Goal: Task Accomplishment & Management: Manage account settings

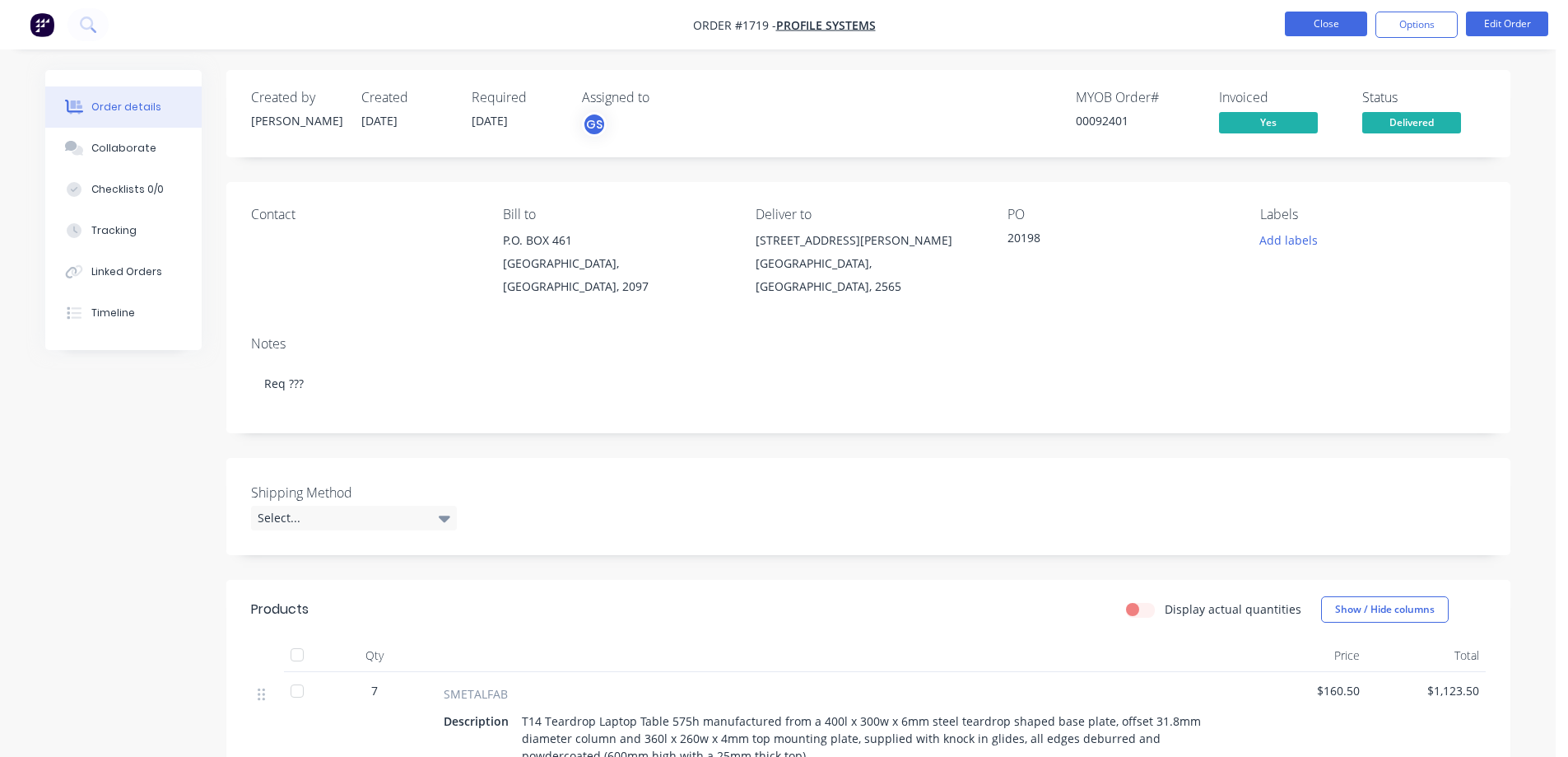
click at [1326, 16] on button "Close" at bounding box center [1326, 24] width 82 height 25
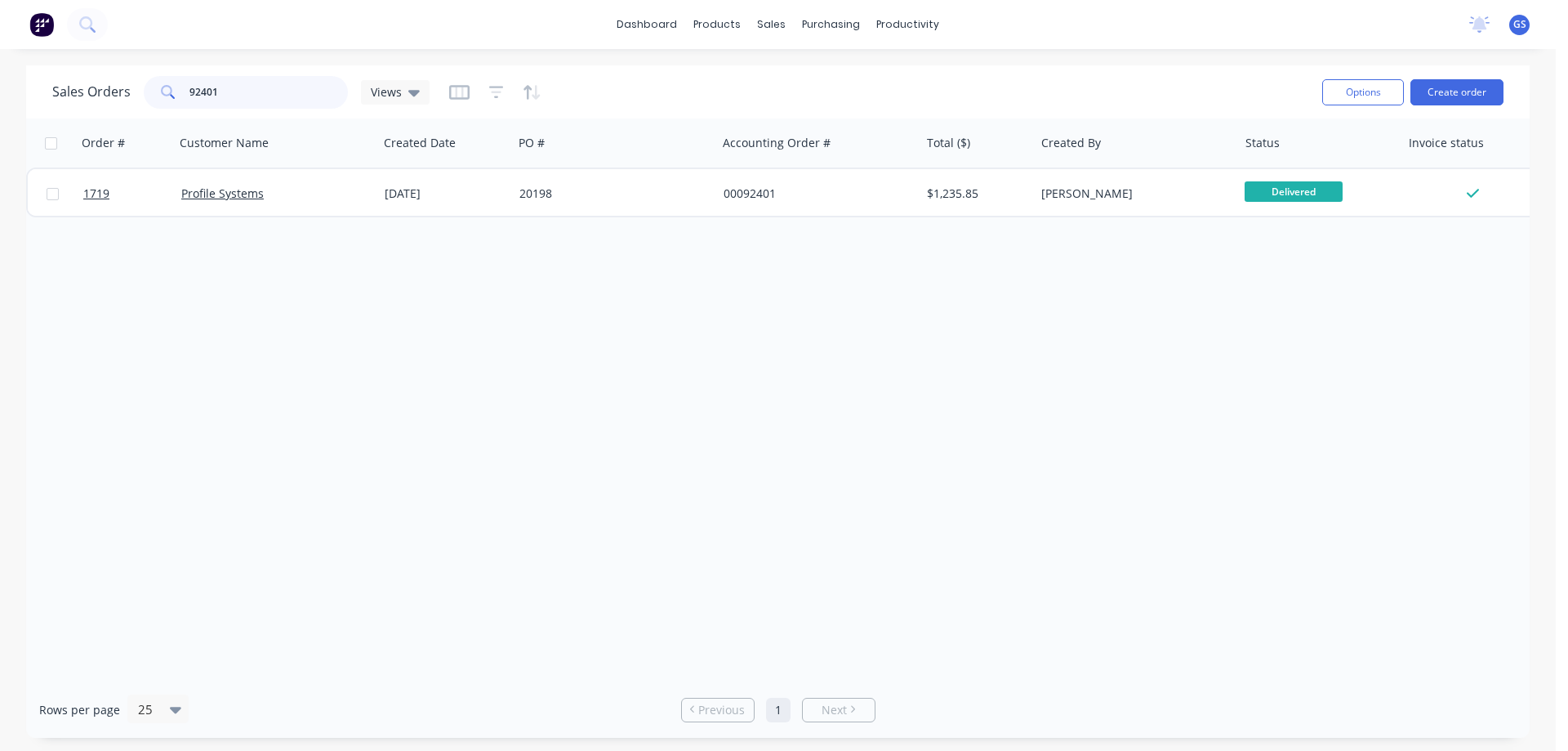
drag, startPoint x: 256, startPoint y: 89, endPoint x: 172, endPoint y: 107, distance: 85.9
click at [172, 107] on div "92401" at bounding box center [245, 92] width 205 height 33
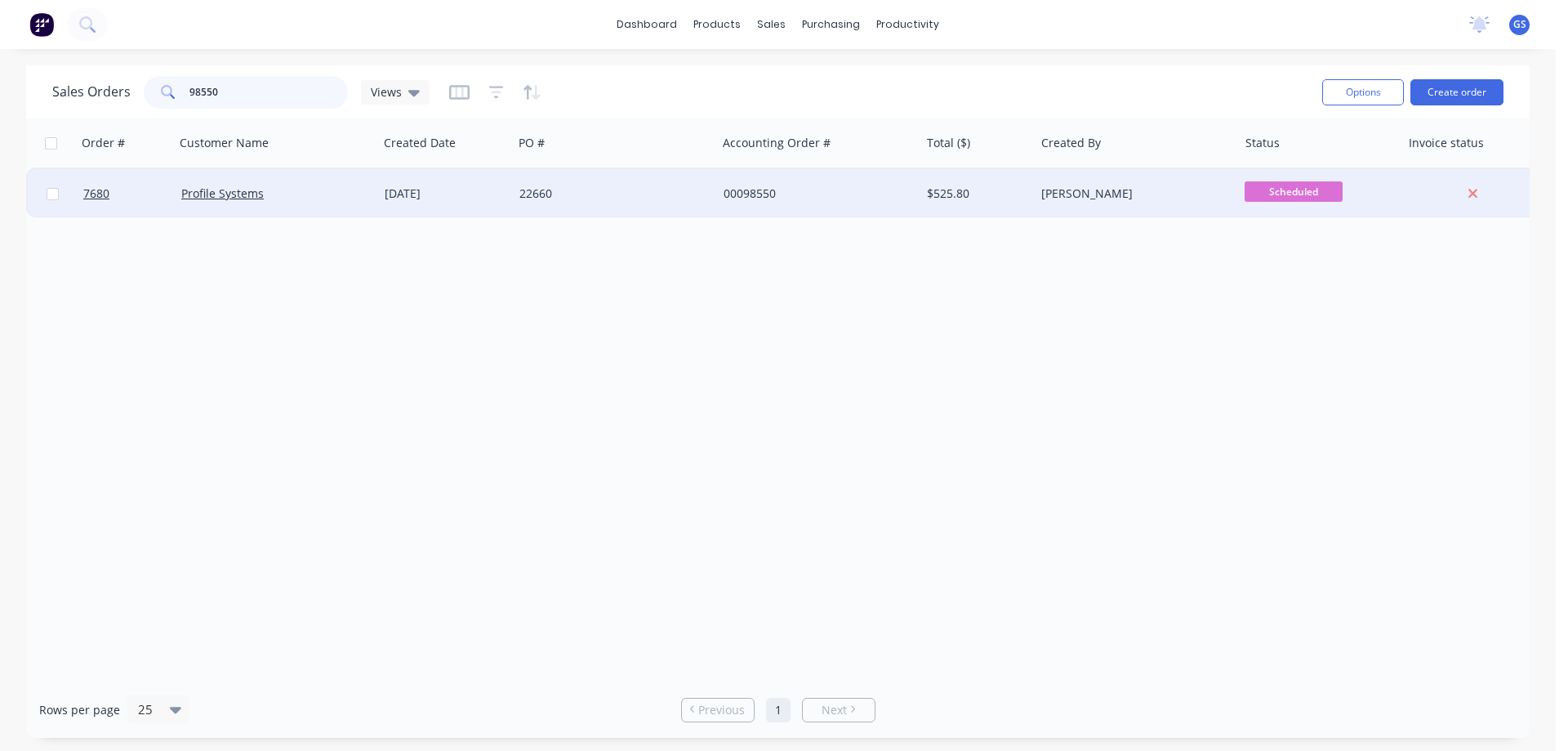
type input "98550"
click at [325, 200] on div "Profile Systems" at bounding box center [272, 193] width 182 height 16
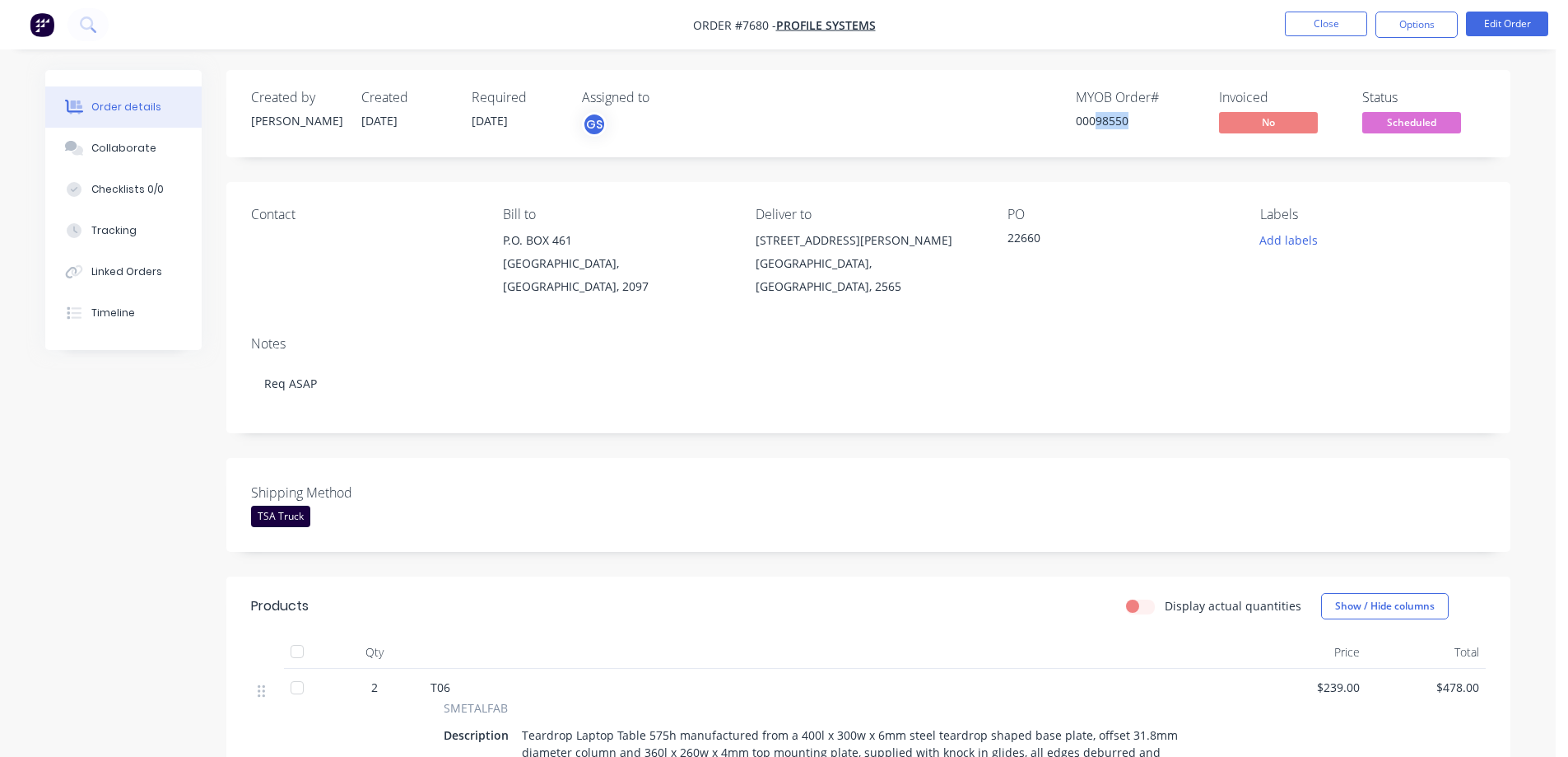
drag, startPoint x: 1097, startPoint y: 119, endPoint x: 1130, endPoint y: 136, distance: 37.1
click at [1130, 136] on div "MYOB Order # 00098550" at bounding box center [1137, 113] width 123 height 47
copy div "98550"
drag, startPoint x: 472, startPoint y: 121, endPoint x: 519, endPoint y: 132, distance: 48.3
click at [519, 132] on div "Required [DATE]" at bounding box center [516, 113] width 90 height 47
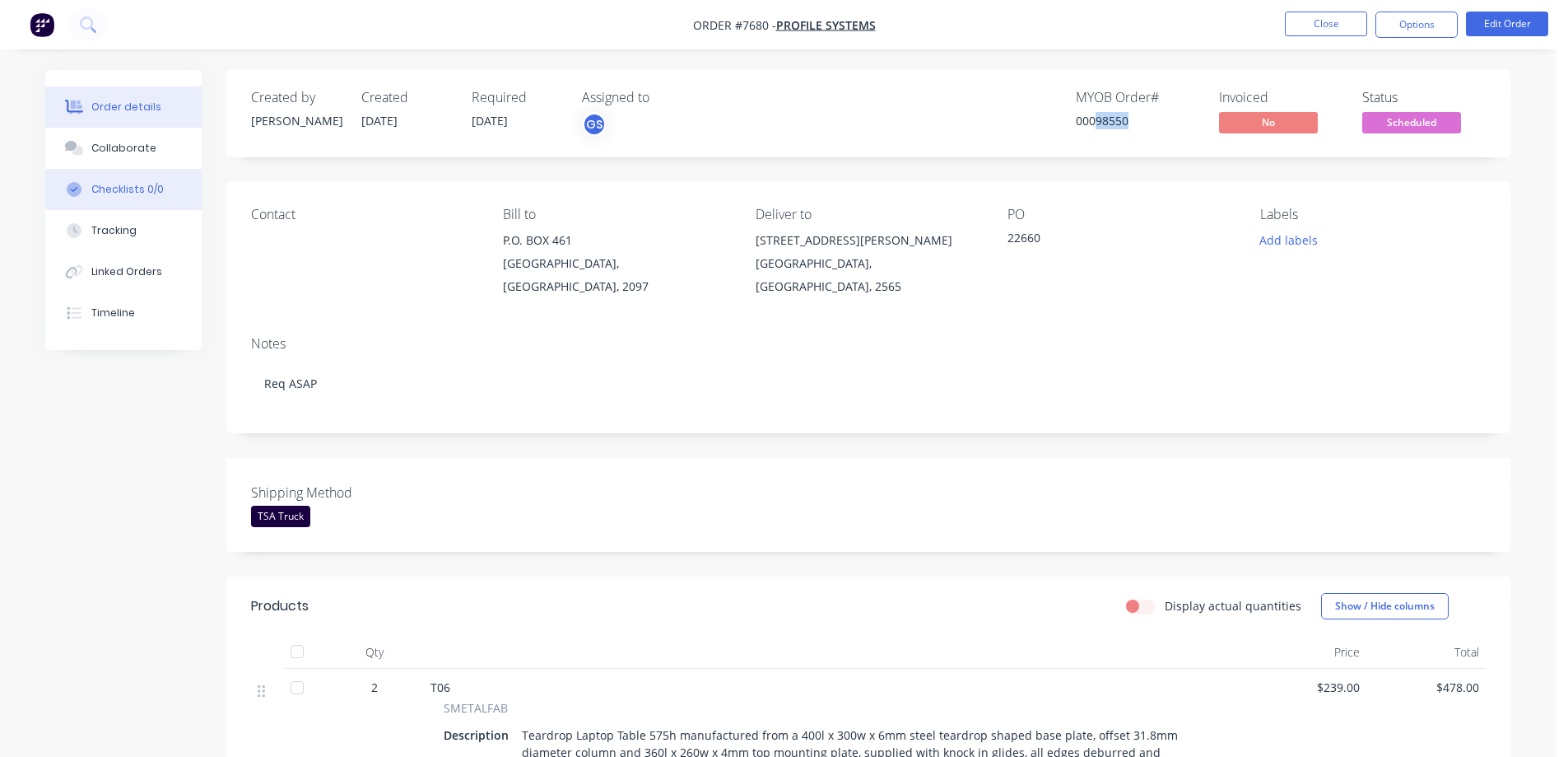
copy span "[DATE]"
click at [1404, 124] on span "Scheduled" at bounding box center [1411, 121] width 99 height 21
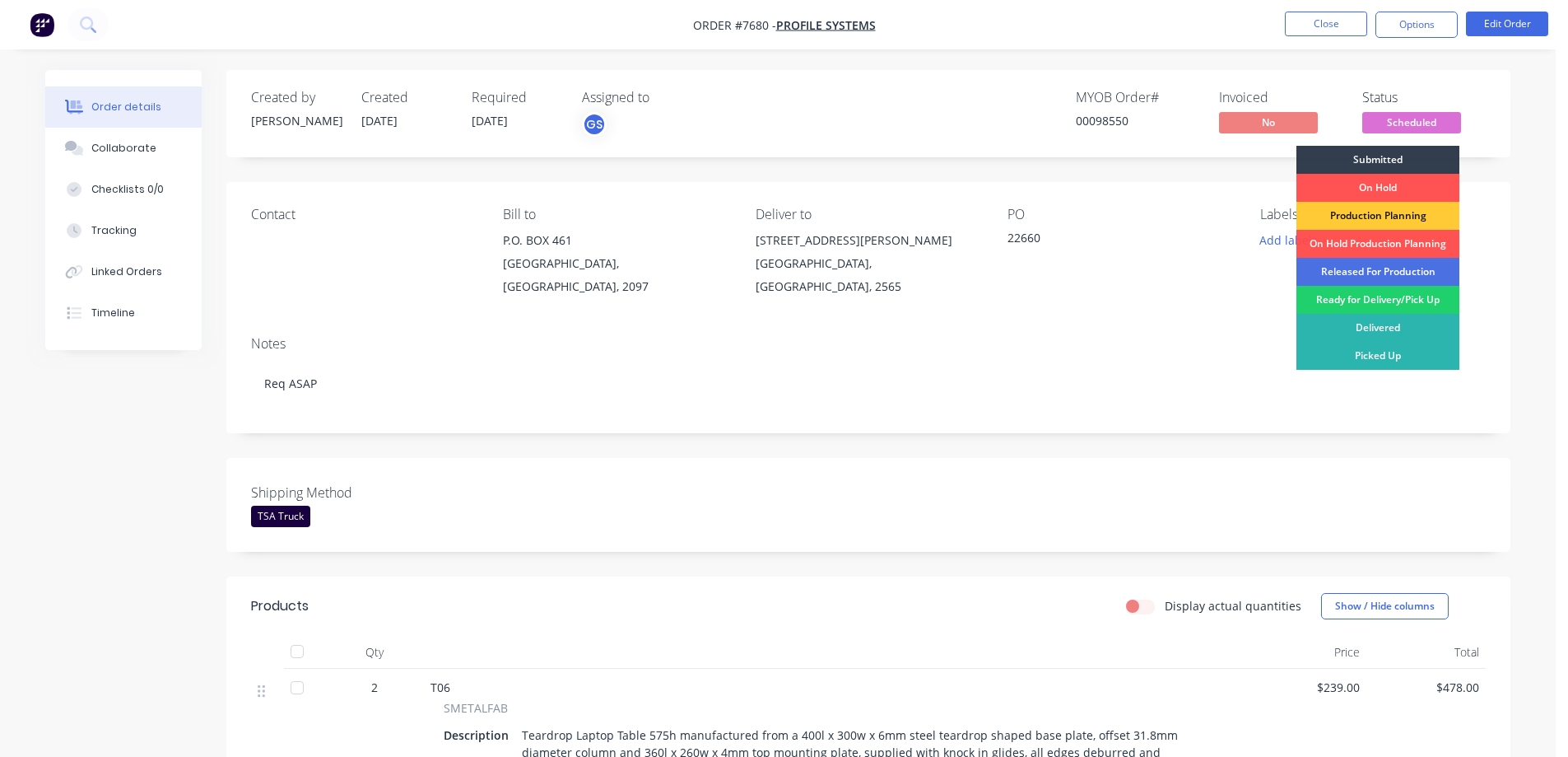
click at [1361, 275] on div "Released For Production" at bounding box center [1378, 271] width 163 height 28
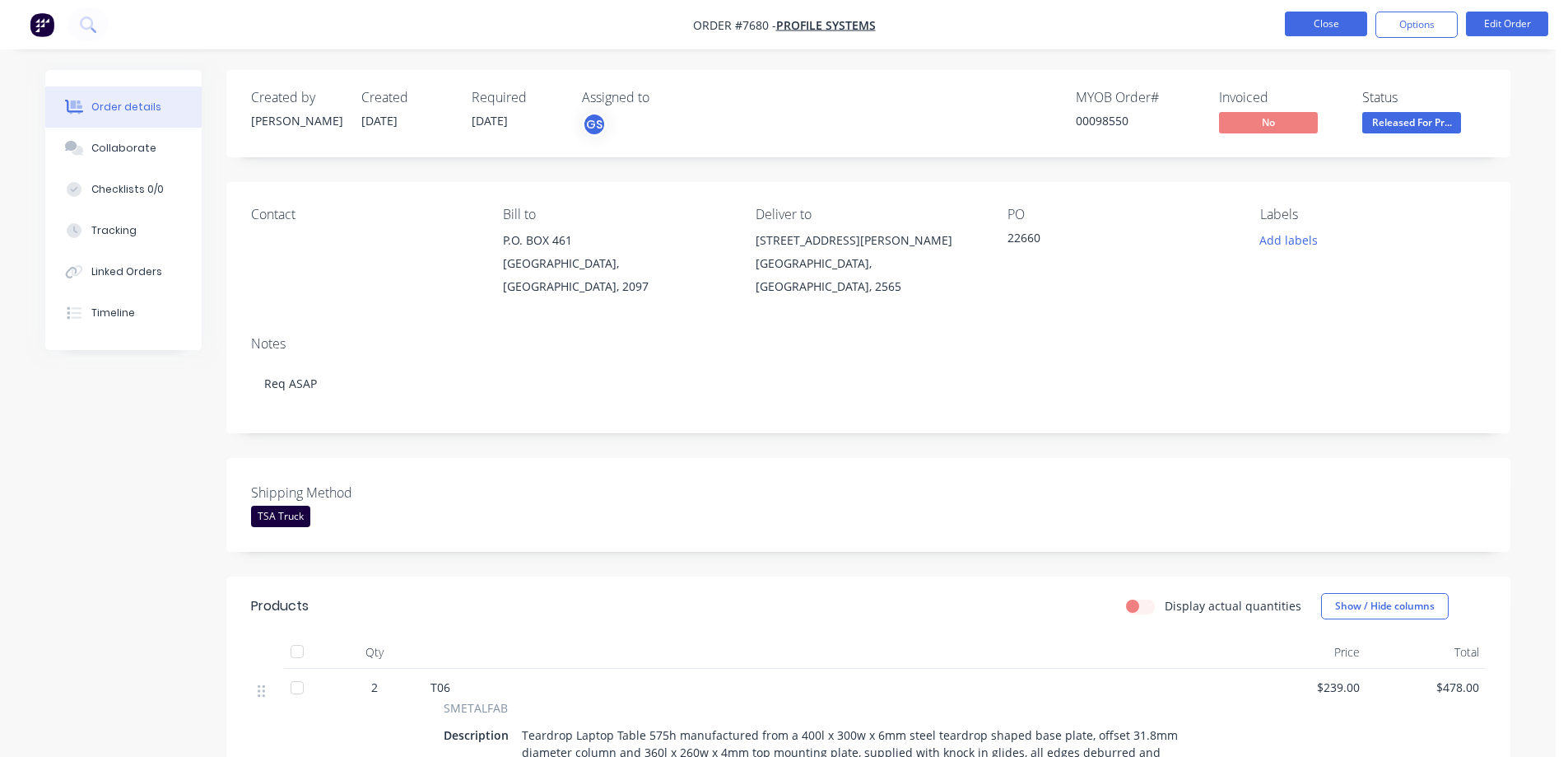
click at [1319, 21] on button "Close" at bounding box center [1326, 24] width 82 height 25
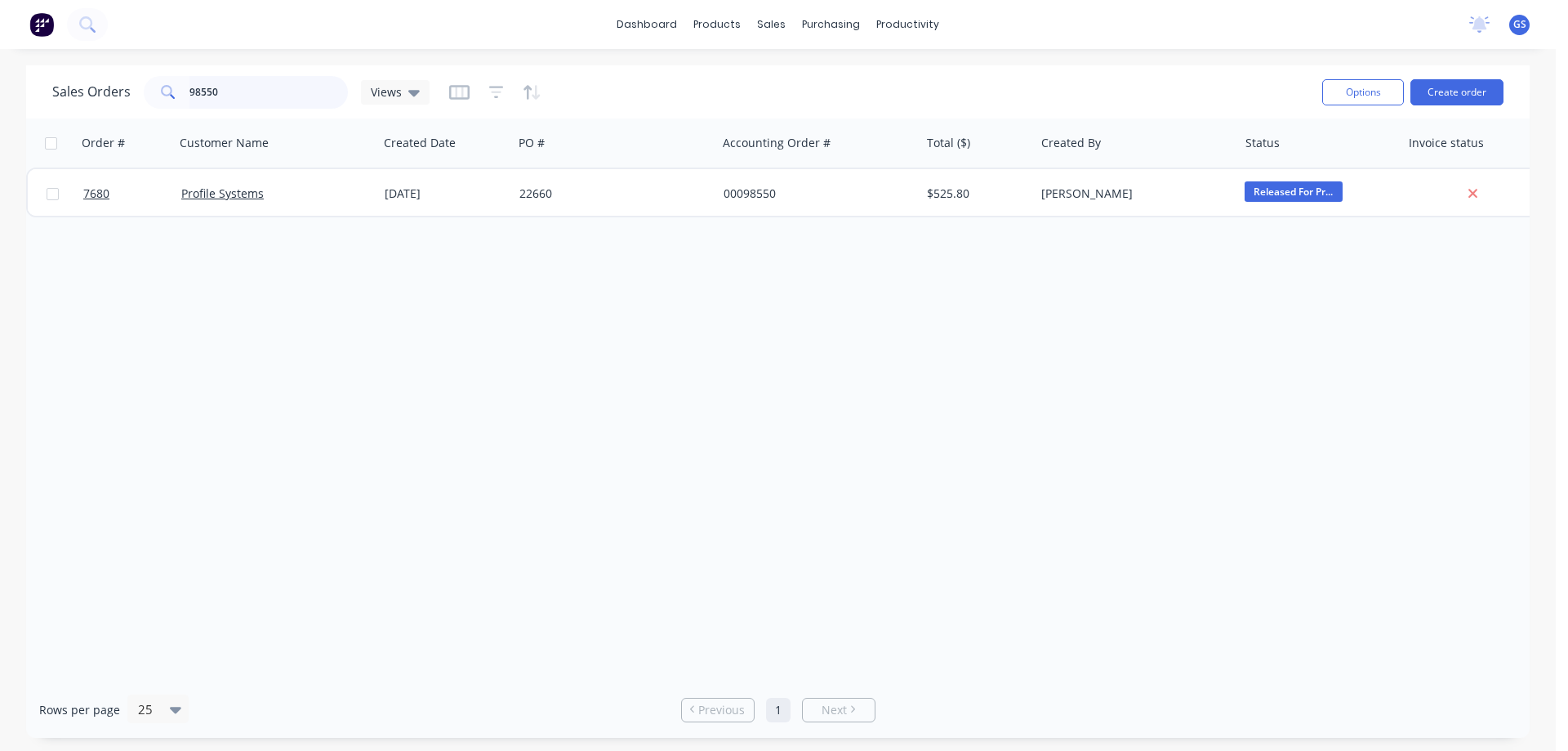
drag, startPoint x: 215, startPoint y: 94, endPoint x: 227, endPoint y: 99, distance: 13.0
click at [214, 94] on input "98550" at bounding box center [269, 92] width 159 height 33
type input "98559"
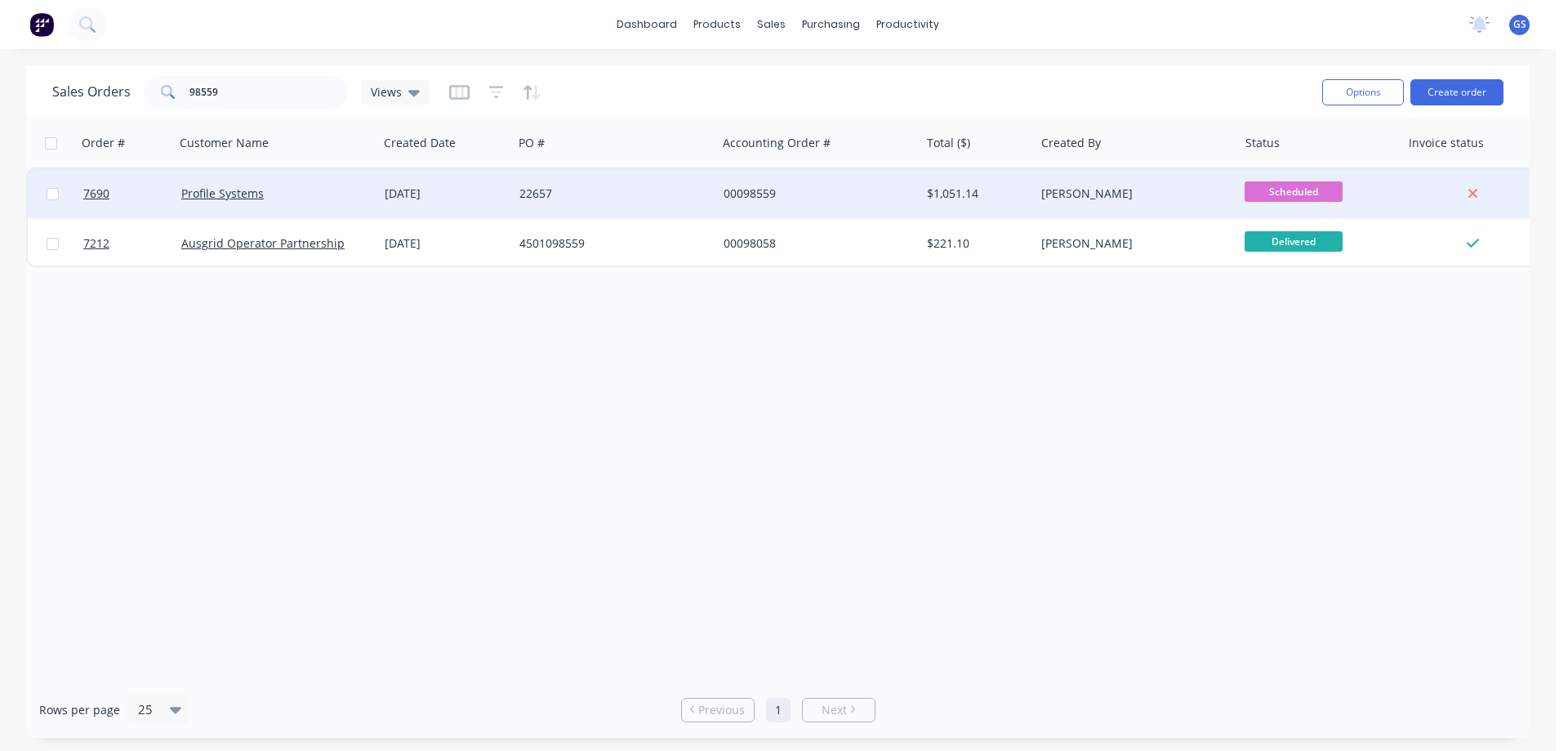
click at [831, 199] on div "00098559" at bounding box center [814, 193] width 182 height 16
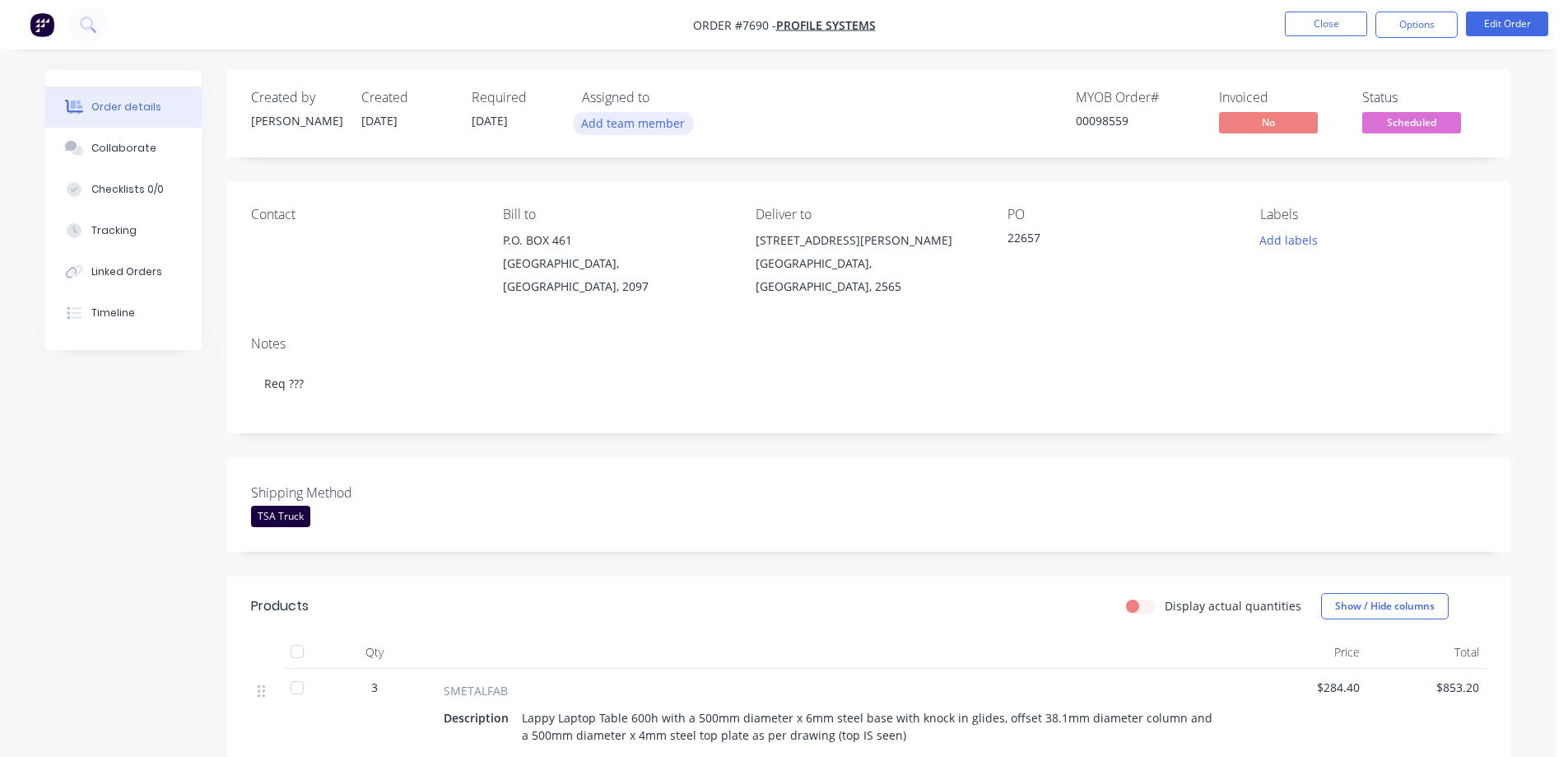
click at [644, 126] on button "Add team member" at bounding box center [634, 122] width 121 height 22
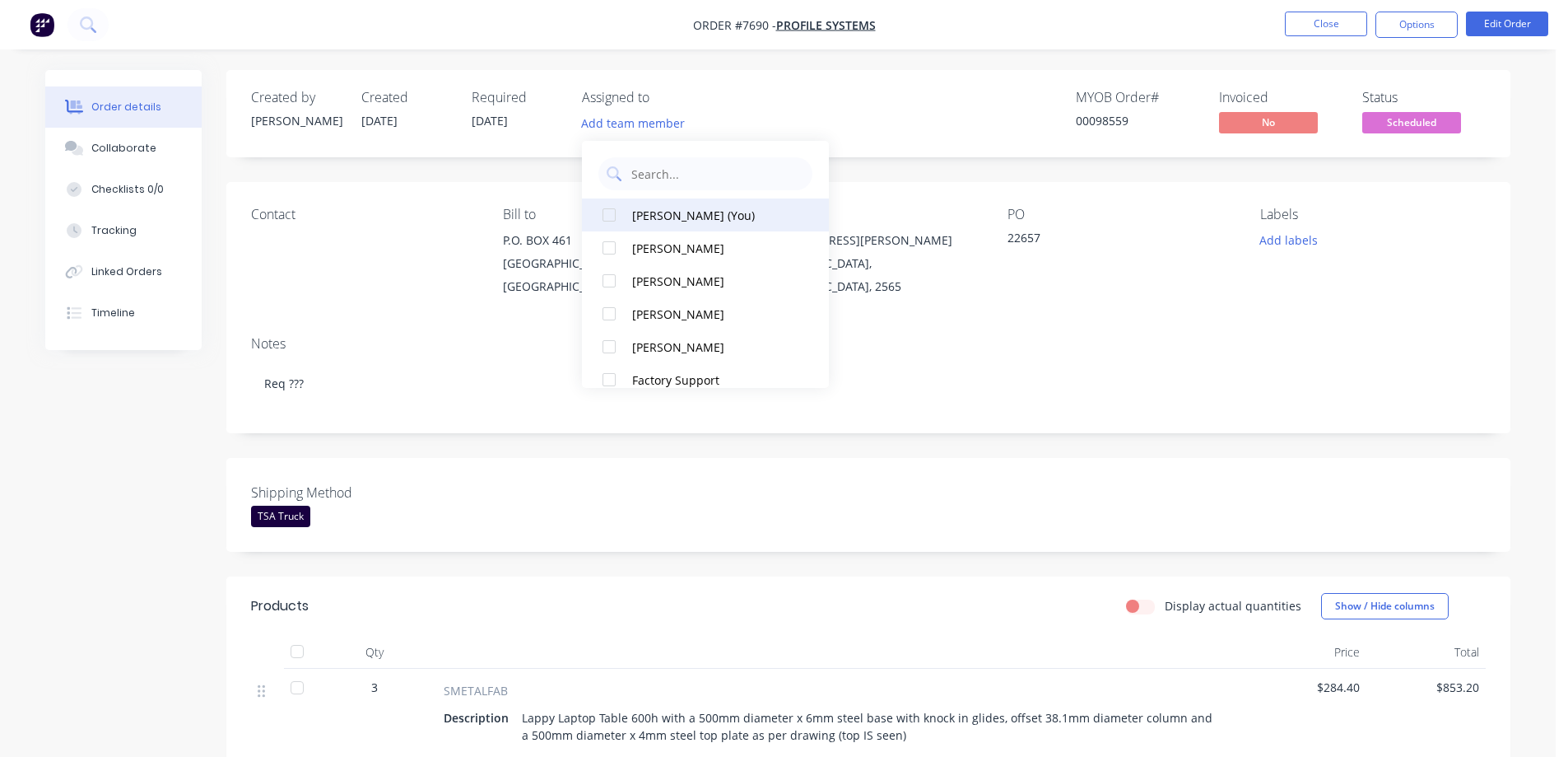
click at [647, 217] on div "[PERSON_NAME] (You)" at bounding box center [714, 214] width 164 height 17
click at [913, 336] on div "Notes" at bounding box center [867, 344] width 1234 height 16
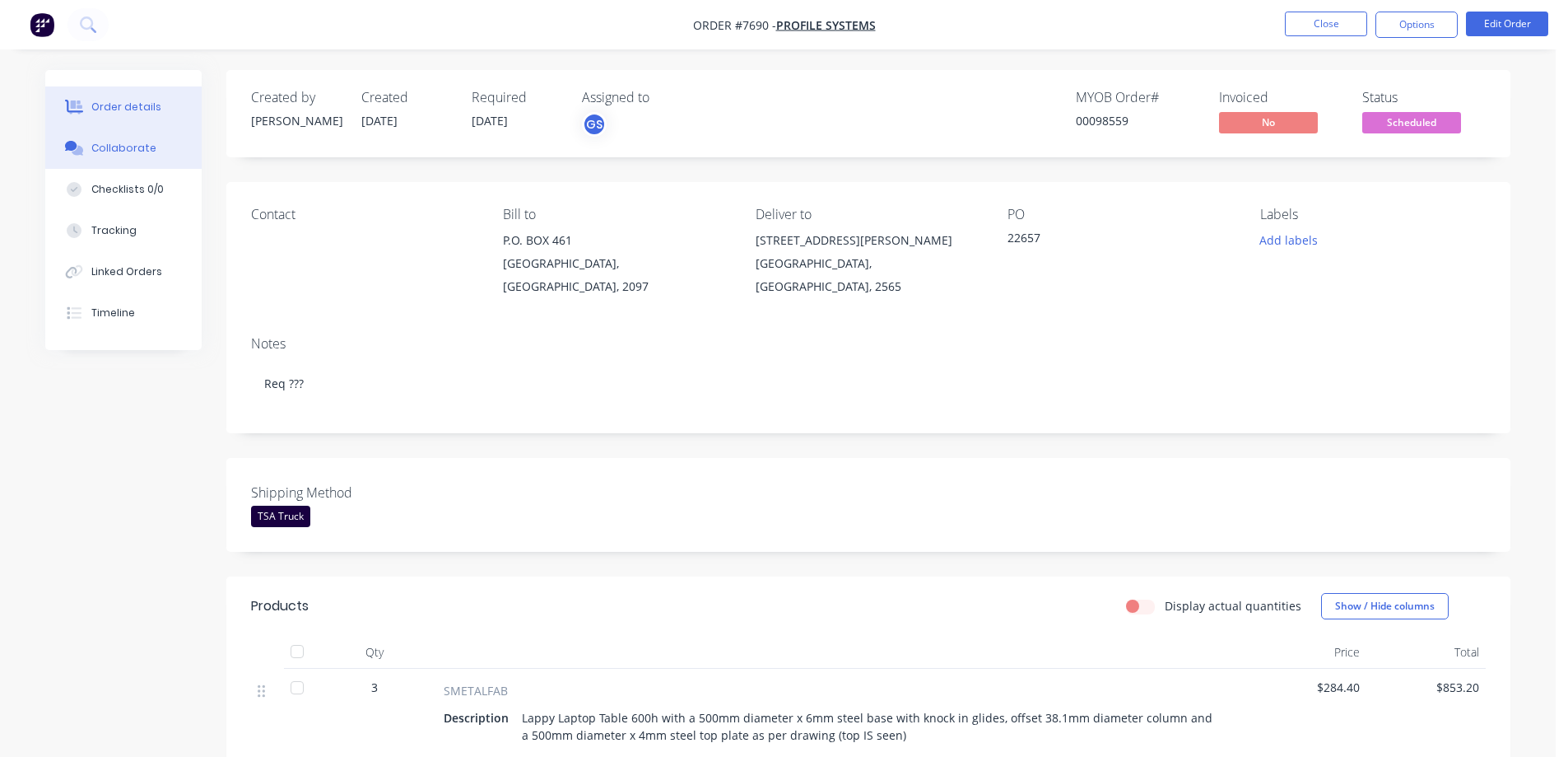
drag, startPoint x: 133, startPoint y: 149, endPoint x: 142, endPoint y: 153, distance: 9.8
click at [133, 149] on div "Collaborate" at bounding box center [123, 148] width 65 height 15
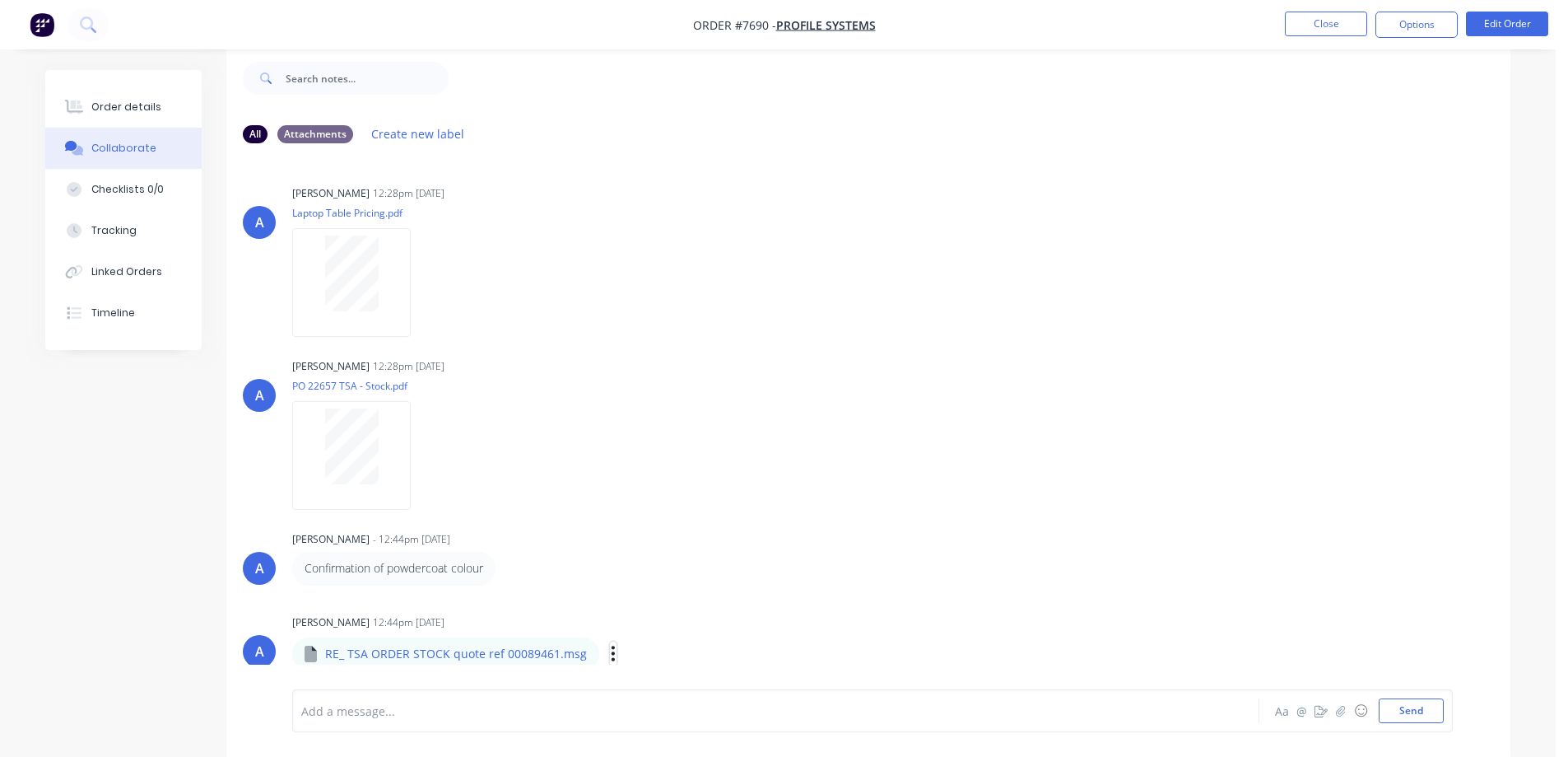
click at [610, 656] on icon "button" at bounding box center [613, 653] width 5 height 19
click at [664, 643] on button "Download" at bounding box center [722, 642] width 186 height 37
click at [137, 107] on div "Order details" at bounding box center [126, 107] width 70 height 15
